Goal: Transaction & Acquisition: Purchase product/service

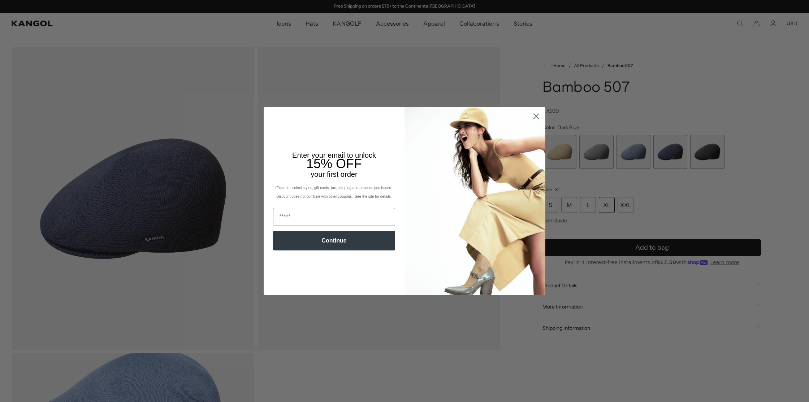
click at [534, 116] on circle "Close dialog" at bounding box center [536, 117] width 12 height 12
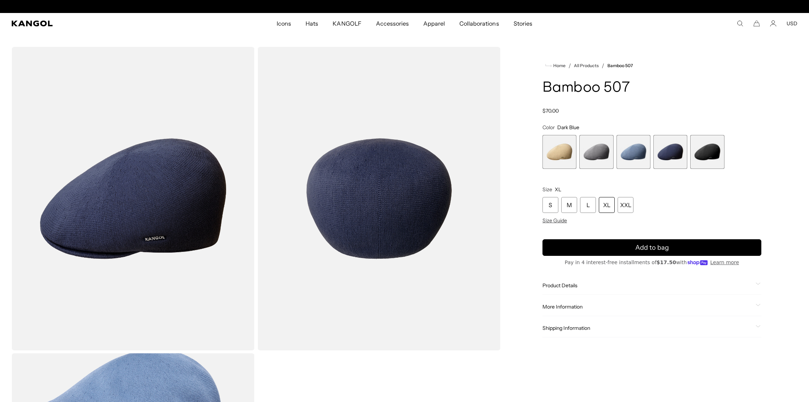
click at [535, 117] on div "Close dialog Enter your email to unlock 15% OFF your first order *Excludes sele…" at bounding box center [404, 201] width 296 height 188
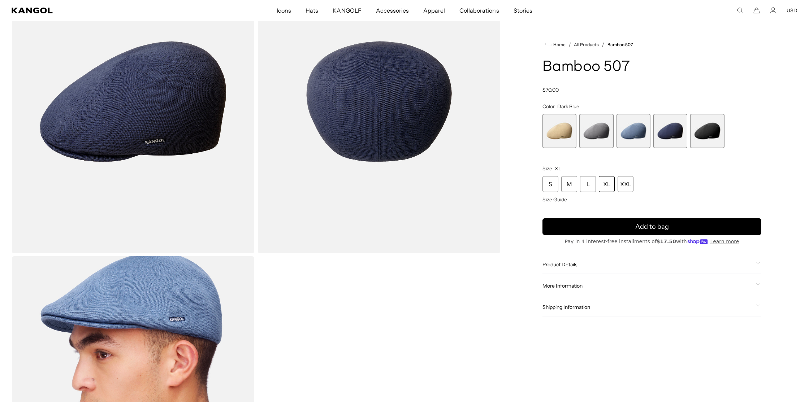
scroll to position [96, 0]
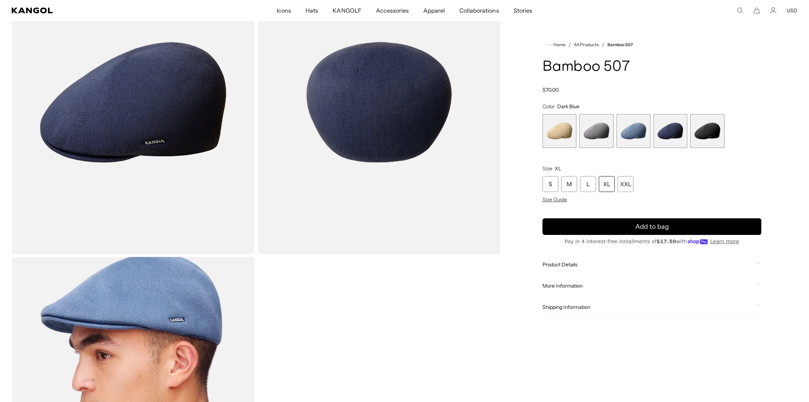
click at [599, 130] on span "2 of 5" at bounding box center [596, 131] width 34 height 34
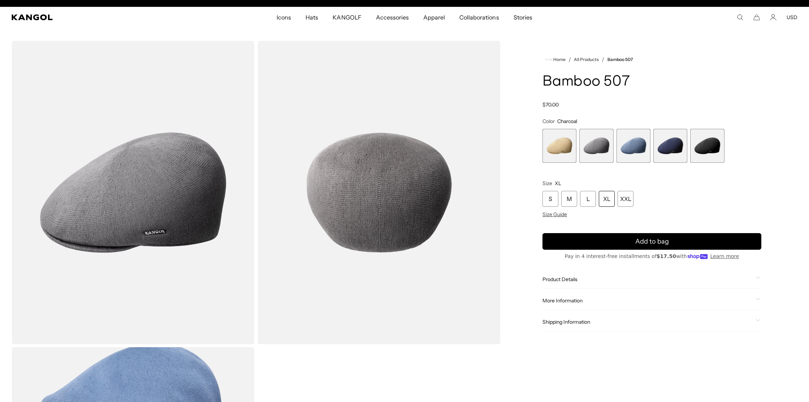
scroll to position [0, 149]
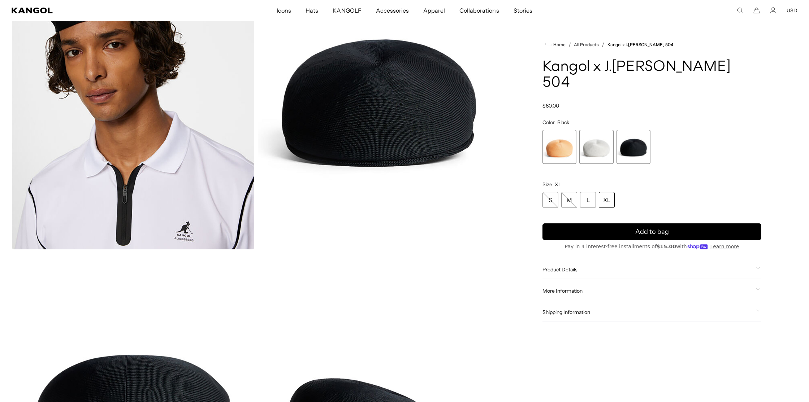
click at [606, 206] on div "XL" at bounding box center [607, 200] width 16 height 16
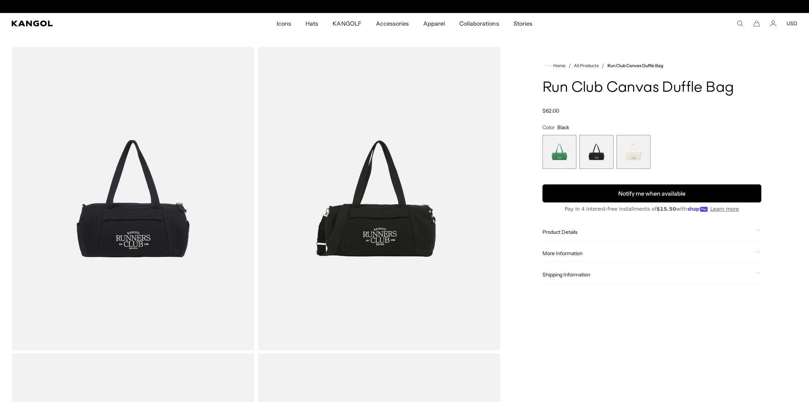
scroll to position [0, 149]
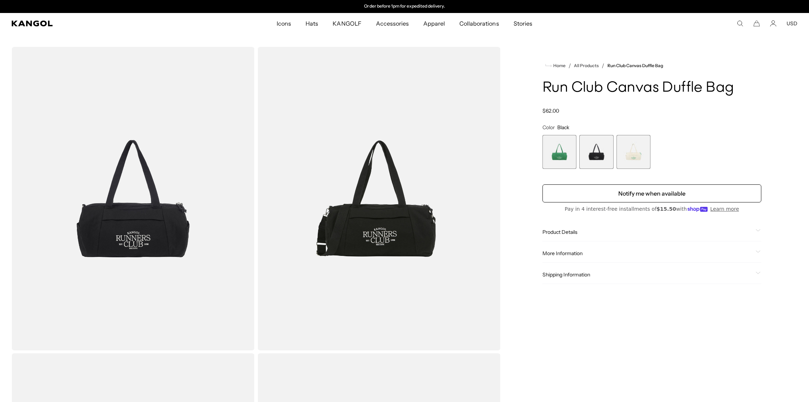
click at [629, 194] on button "Notify me when available" at bounding box center [652, 194] width 219 height 18
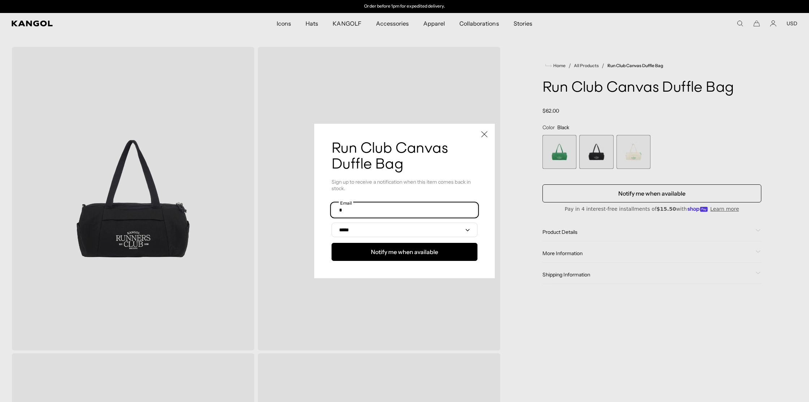
click at [388, 208] on input "text" at bounding box center [405, 210] width 146 height 14
type input "**********"
click at [385, 252] on span "Notify me when available" at bounding box center [404, 252] width 67 height 9
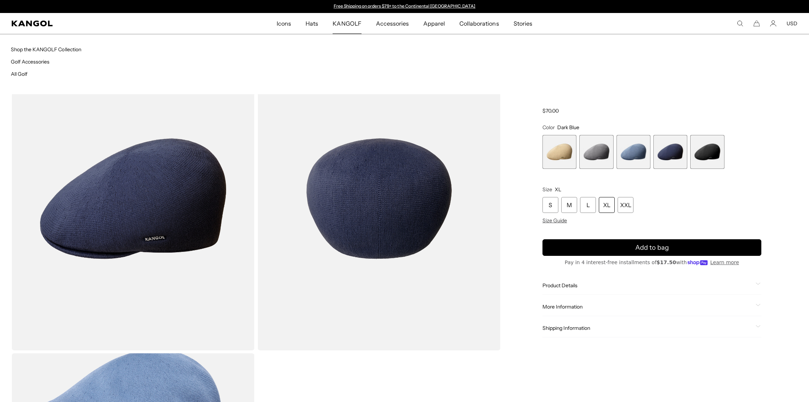
click at [345, 25] on span "KANGOLF" at bounding box center [347, 23] width 29 height 21
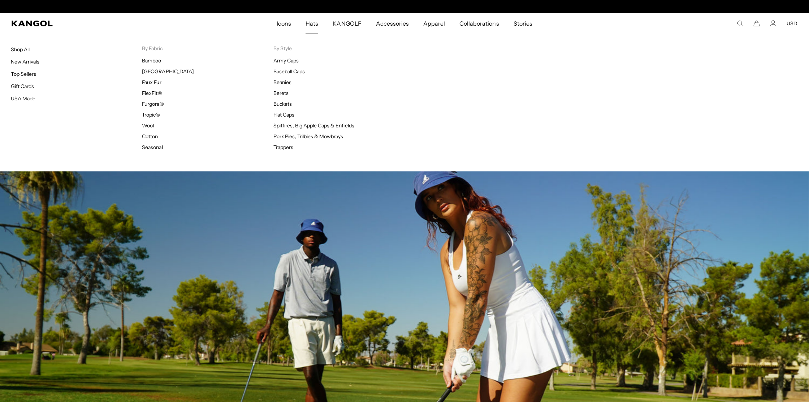
scroll to position [0, 149]
click at [312, 22] on span "Hats" at bounding box center [312, 23] width 13 height 21
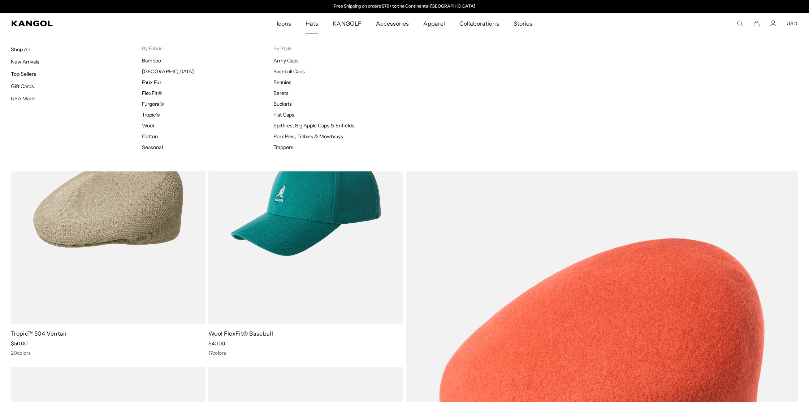
click at [24, 59] on link "New Arrivals" at bounding box center [25, 62] width 29 height 7
